Goal: Download file/media

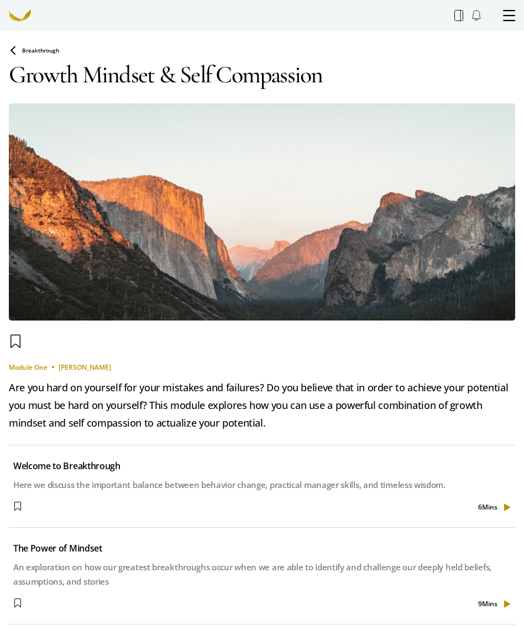
click at [284, 482] on div "Here we discuss the important balance between behavior change, practical manage…" at bounding box center [261, 485] width 497 height 14
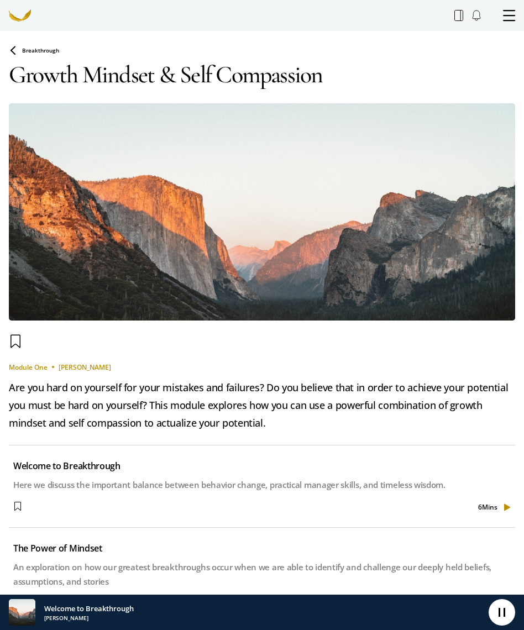
click at [507, 626] on circle at bounding box center [502, 612] width 27 height 27
click at [510, 19] on span at bounding box center [509, 15] width 12 height 11
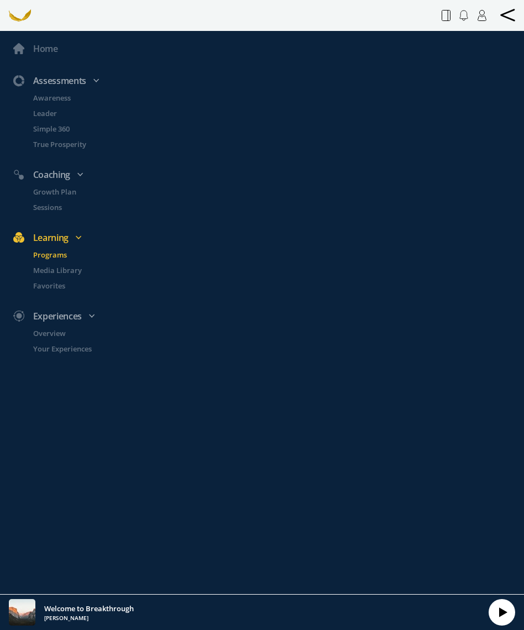
click at [514, 13] on span at bounding box center [507, 15] width 15 height 13
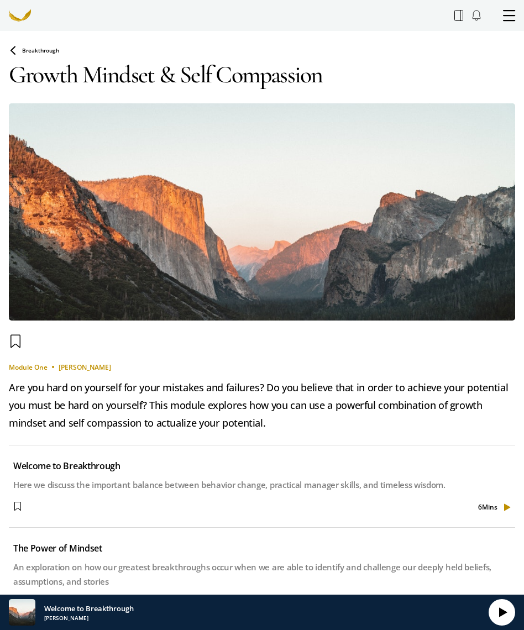
click at [460, 16] on icon at bounding box center [460, 15] width 0 height 11
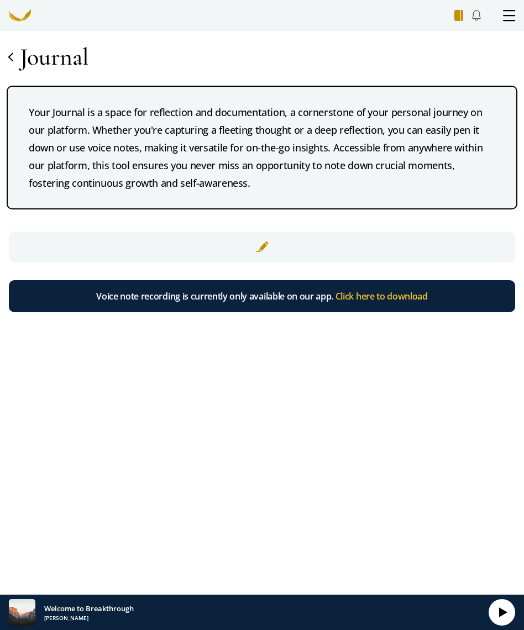
click at [405, 302] on span "Click here to download" at bounding box center [381, 296] width 92 height 12
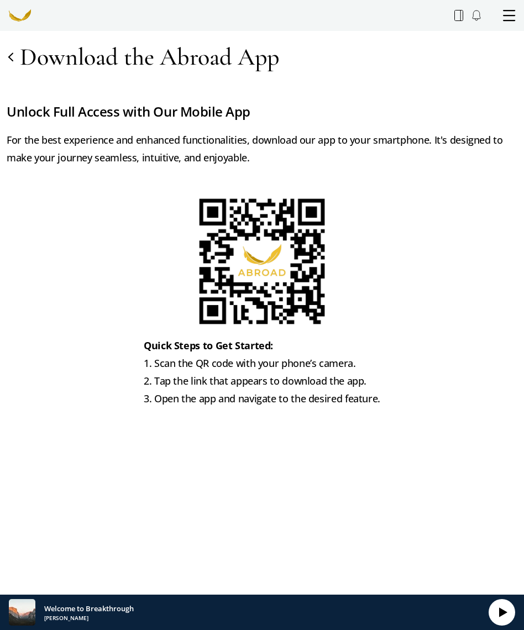
click at [277, 289] on img at bounding box center [262, 261] width 133 height 133
